Goal: Information Seeking & Learning: Learn about a topic

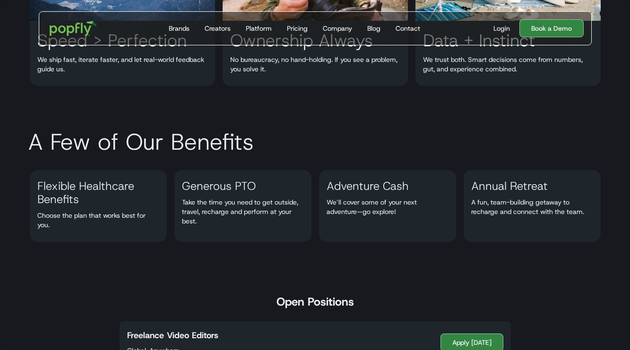
scroll to position [271, 0]
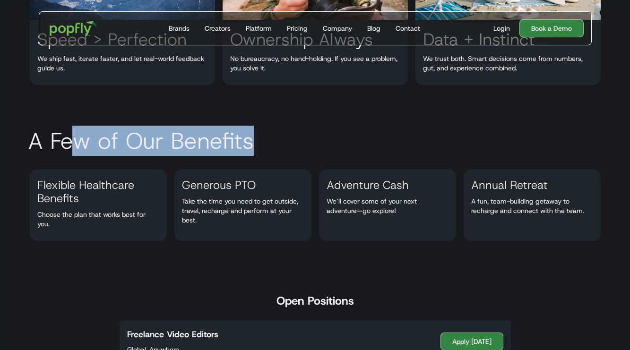
drag, startPoint x: 78, startPoint y: 150, endPoint x: 282, endPoint y: 149, distance: 204.2
click at [282, 150] on h2 "A Few of Our Benefits" at bounding box center [315, 141] width 590 height 28
click at [282, 149] on h2 "A Few of Our Benefits" at bounding box center [315, 141] width 590 height 28
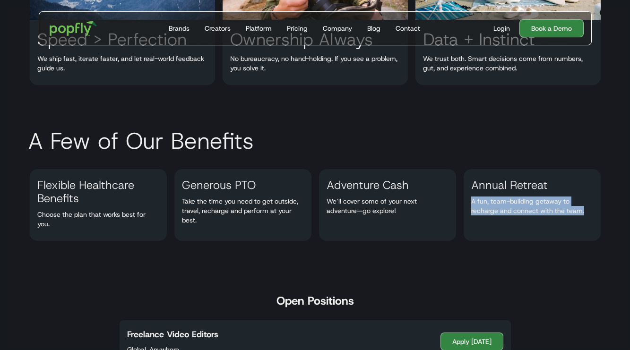
drag, startPoint x: 488, startPoint y: 194, endPoint x: 495, endPoint y: 218, distance: 25.1
click at [495, 217] on div "Annual Retreat A fun, team-building getaway to recharge and connect with the te…" at bounding box center [532, 205] width 137 height 72
click at [493, 218] on div "Annual Retreat A fun, team-building getaway to recharge and connect with the te…" at bounding box center [532, 205] width 137 height 72
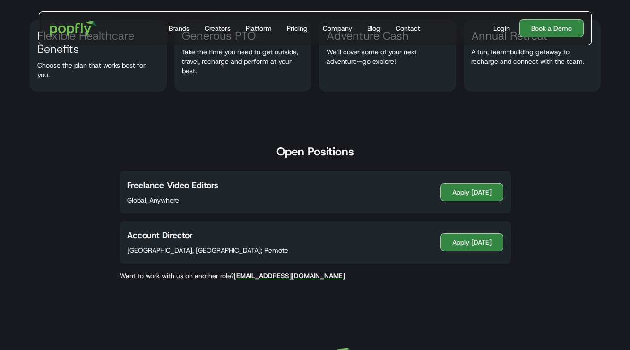
scroll to position [421, 0]
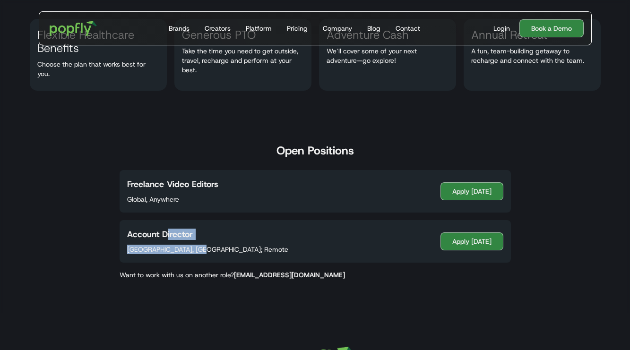
drag, startPoint x: 164, startPoint y: 236, endPoint x: 234, endPoint y: 253, distance: 72.0
click at [235, 254] on div "Account Director Costa Mesa, CA; Remote Apply Today" at bounding box center [315, 241] width 391 height 43
click at [234, 253] on div "Account Director Costa Mesa, CA; Remote Apply Today" at bounding box center [315, 241] width 391 height 43
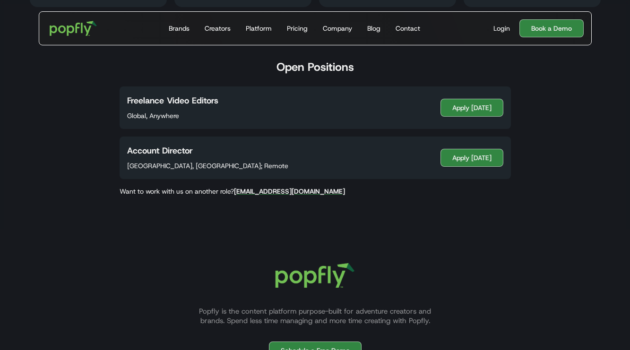
scroll to position [509, 0]
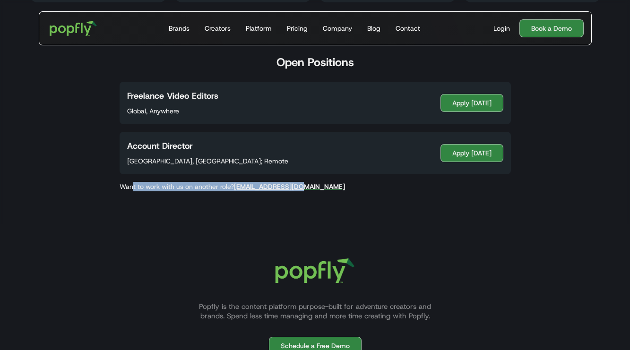
drag, startPoint x: 133, startPoint y: 185, endPoint x: 321, endPoint y: 185, distance: 187.6
click at [324, 185] on p "Want to work with us on another role? careers@popfly.com" at bounding box center [315, 186] width 406 height 9
click at [319, 185] on p "Want to work with us on another role? careers@popfly.com" at bounding box center [315, 186] width 406 height 9
drag, startPoint x: 158, startPoint y: 184, endPoint x: 213, endPoint y: 185, distance: 54.4
click at [213, 185] on p "Want to work with us on another role? careers@popfly.com" at bounding box center [315, 186] width 406 height 9
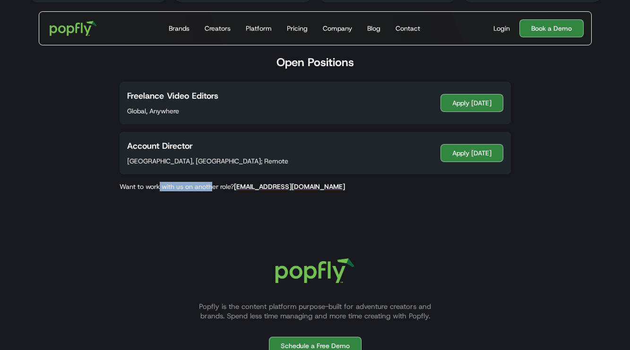
click at [213, 185] on p "Want to work with us on another role? careers@popfly.com" at bounding box center [315, 186] width 406 height 9
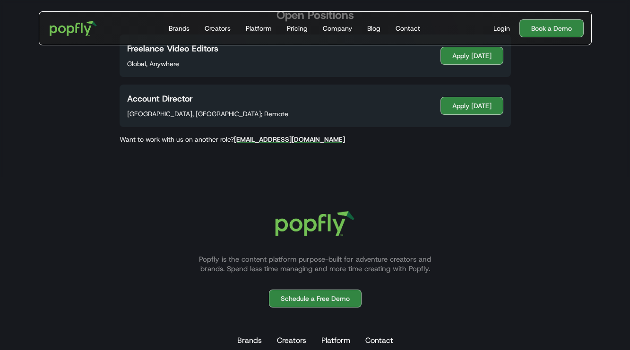
scroll to position [576, 0]
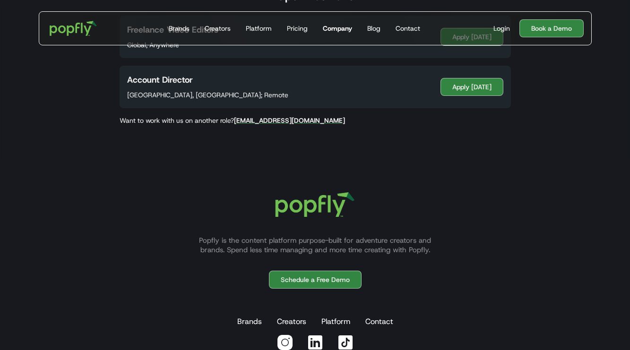
click at [344, 30] on div "Company" at bounding box center [337, 28] width 29 height 9
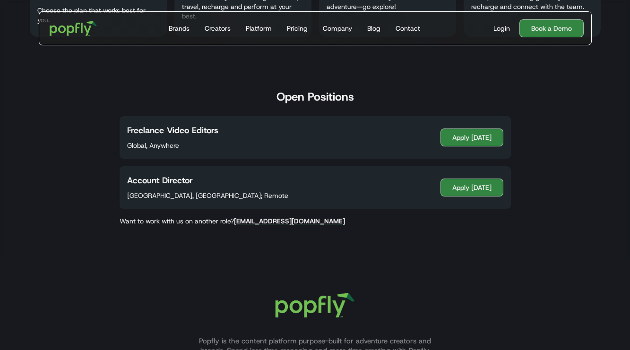
scroll to position [0, 0]
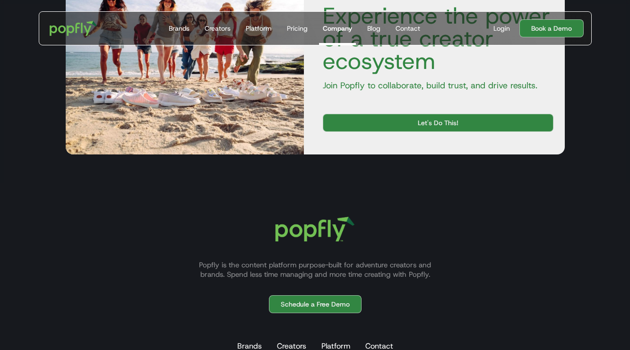
scroll to position [1444, 0]
